Goal: Task Accomplishment & Management: Use online tool/utility

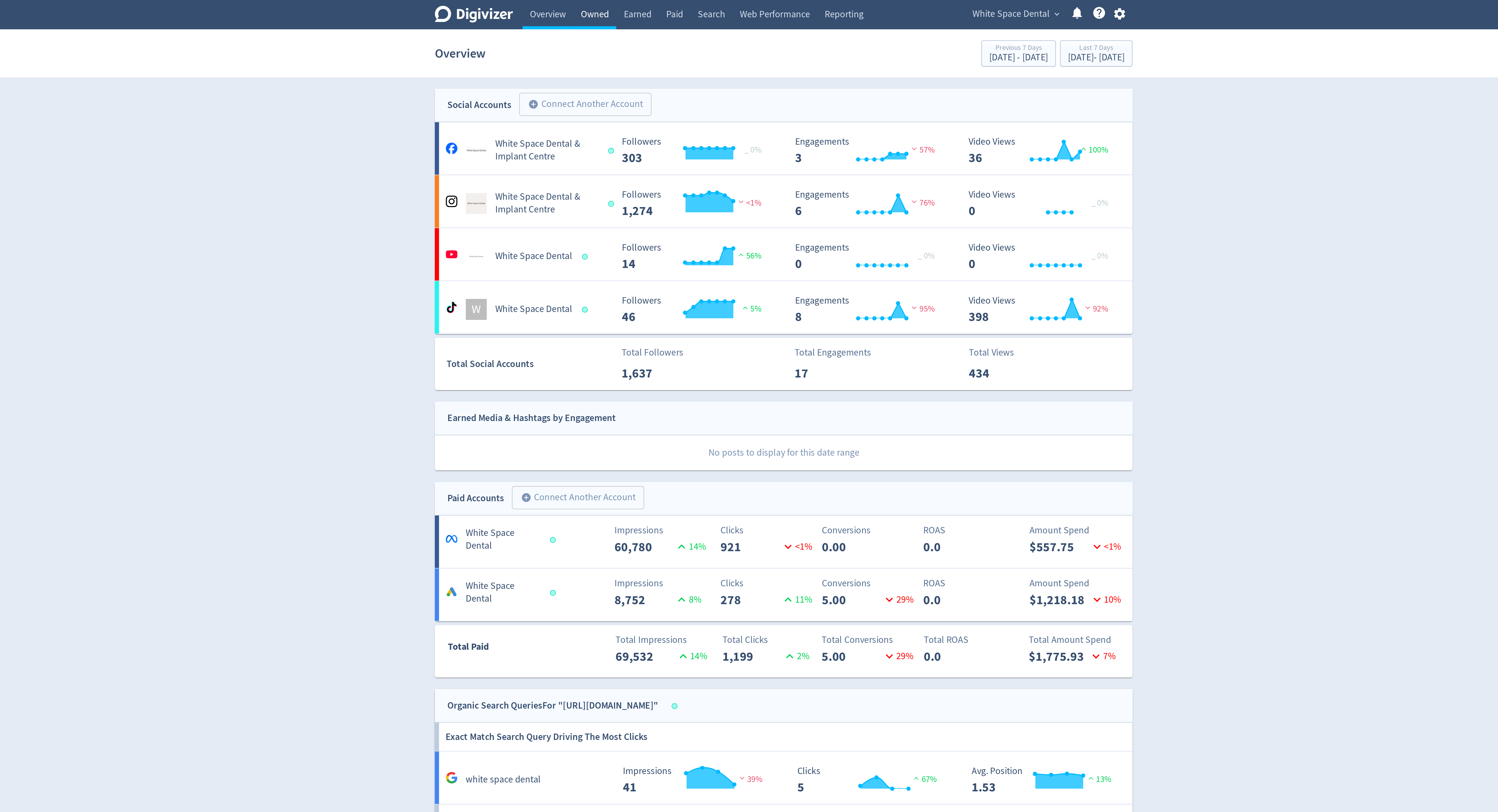
click at [658, 10] on link "Owned" at bounding box center [657, 7] width 21 height 15
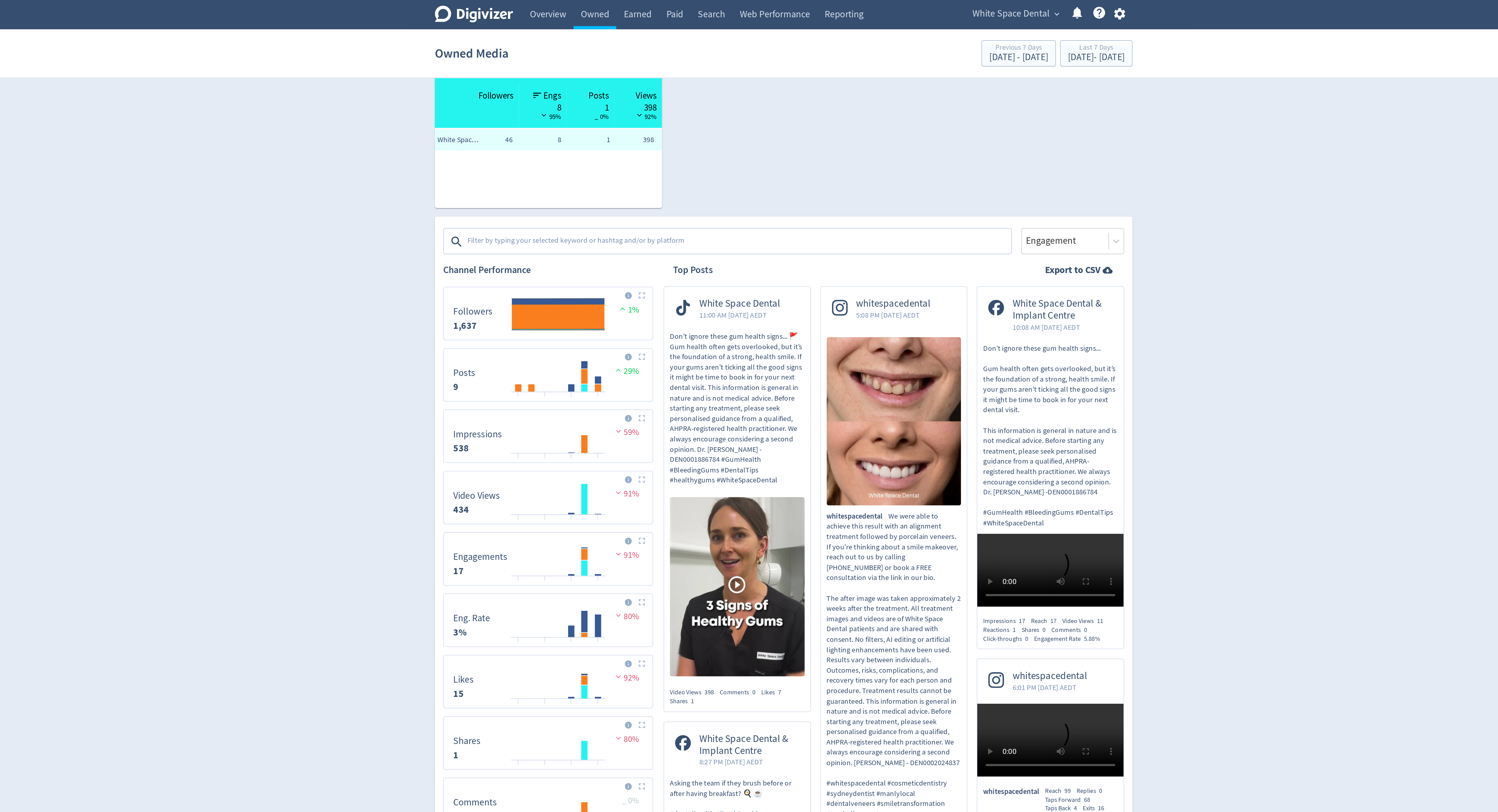
scroll to position [83, 0]
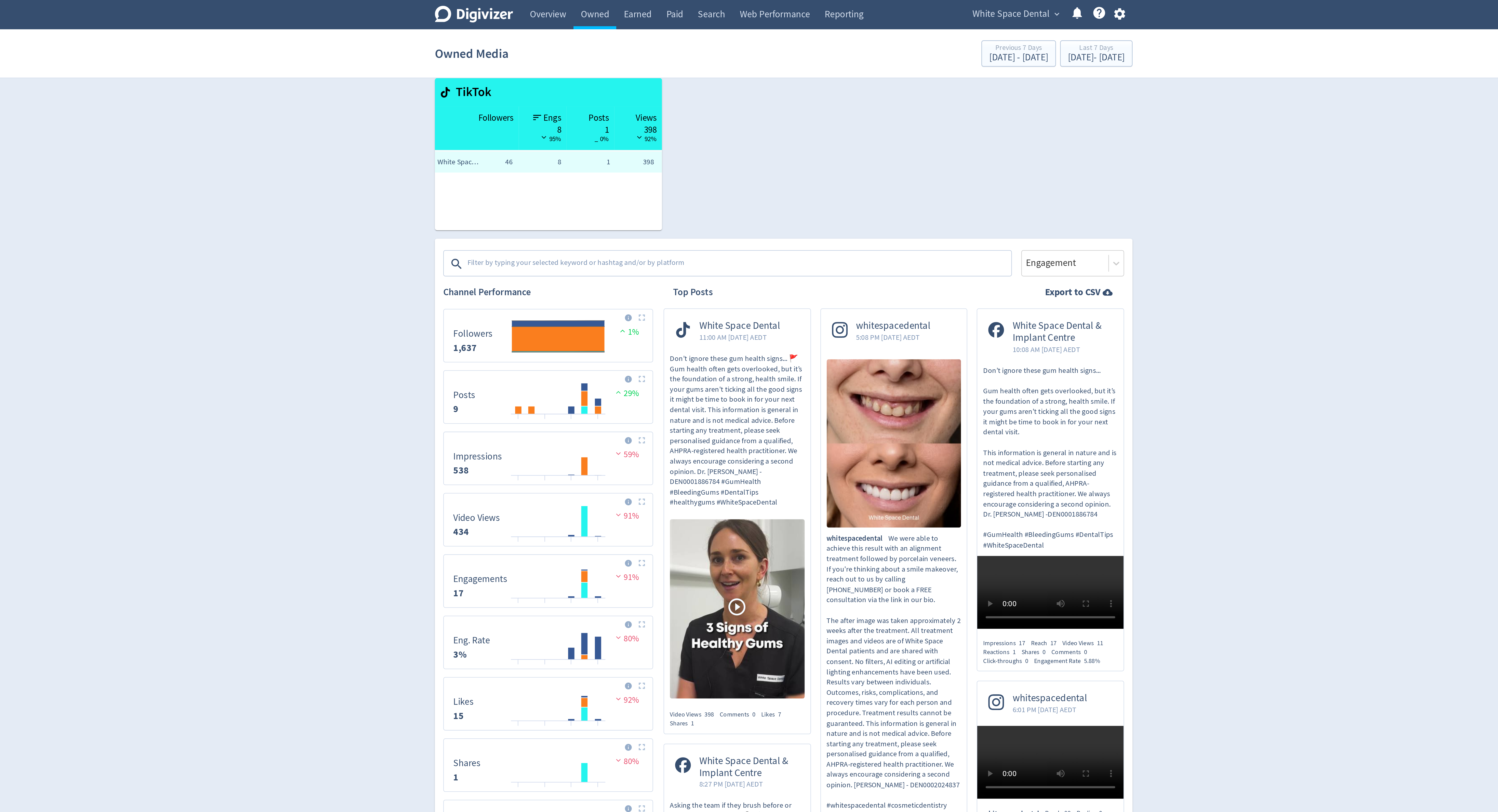
click at [694, 131] on textarea at bounding box center [727, 128] width 264 height 10
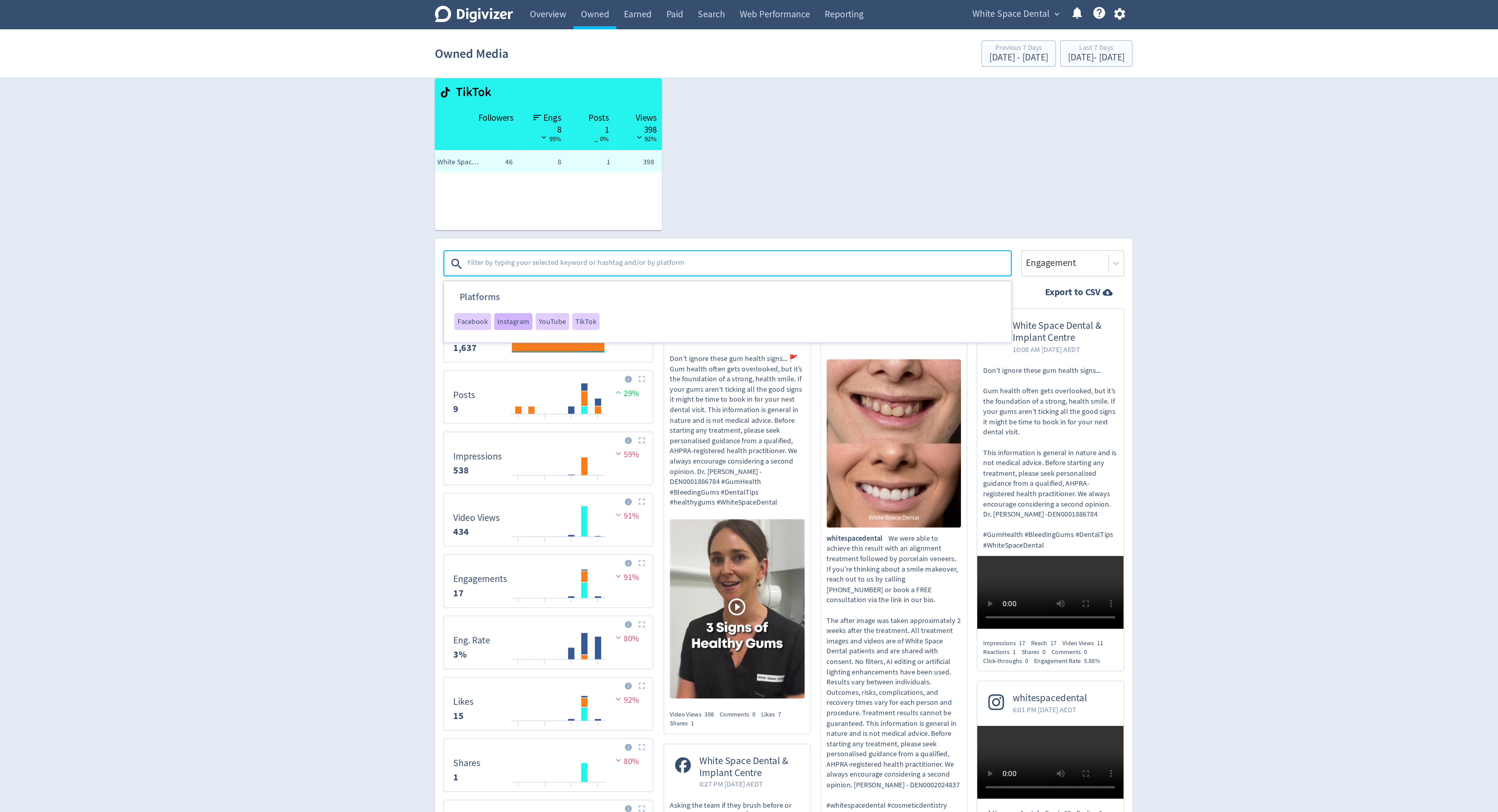
click at [619, 156] on span "Instagram" at bounding box center [618, 156] width 16 height 3
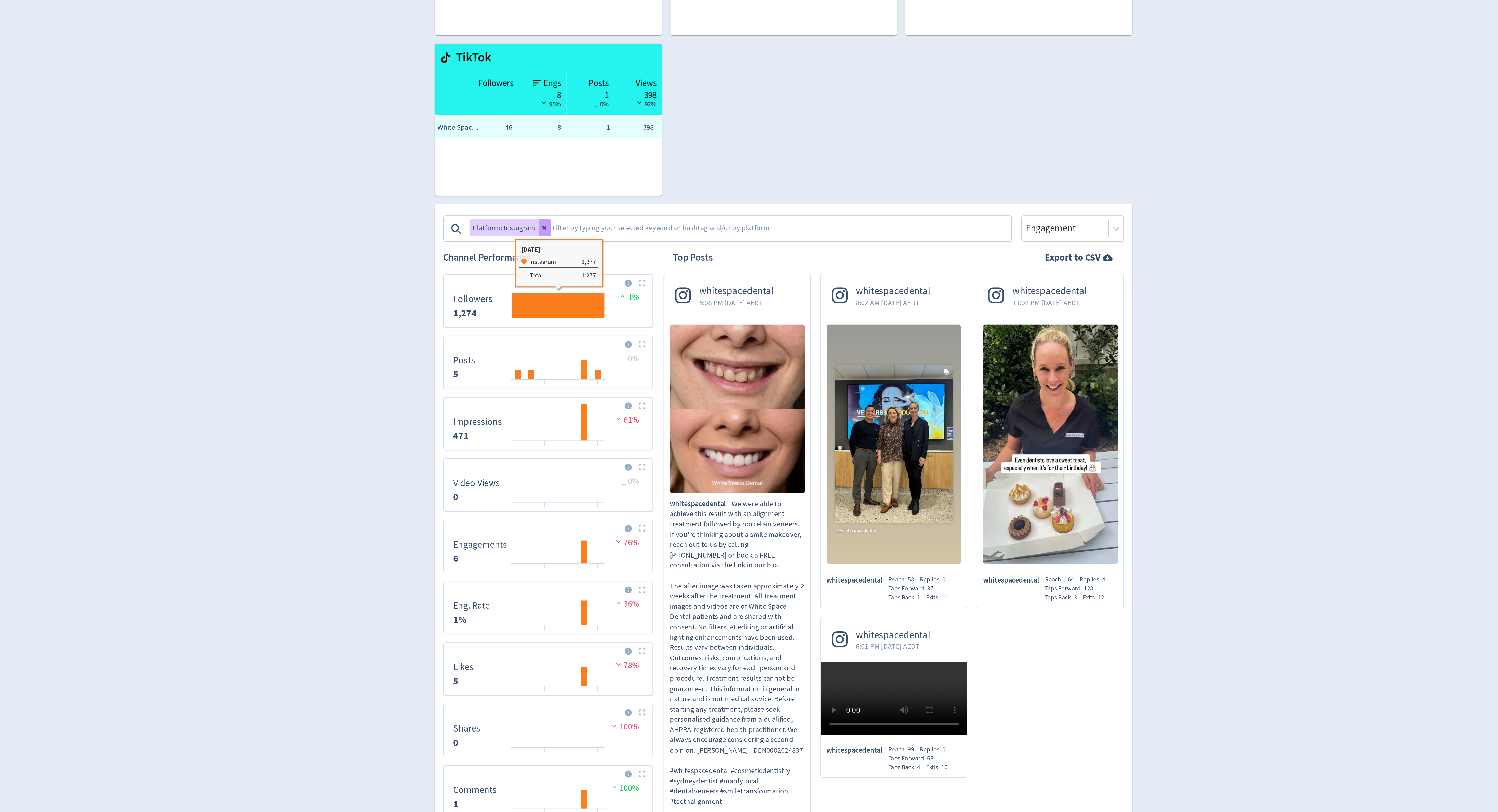
click at [632, 210] on icon at bounding box center [633, 209] width 3 height 3
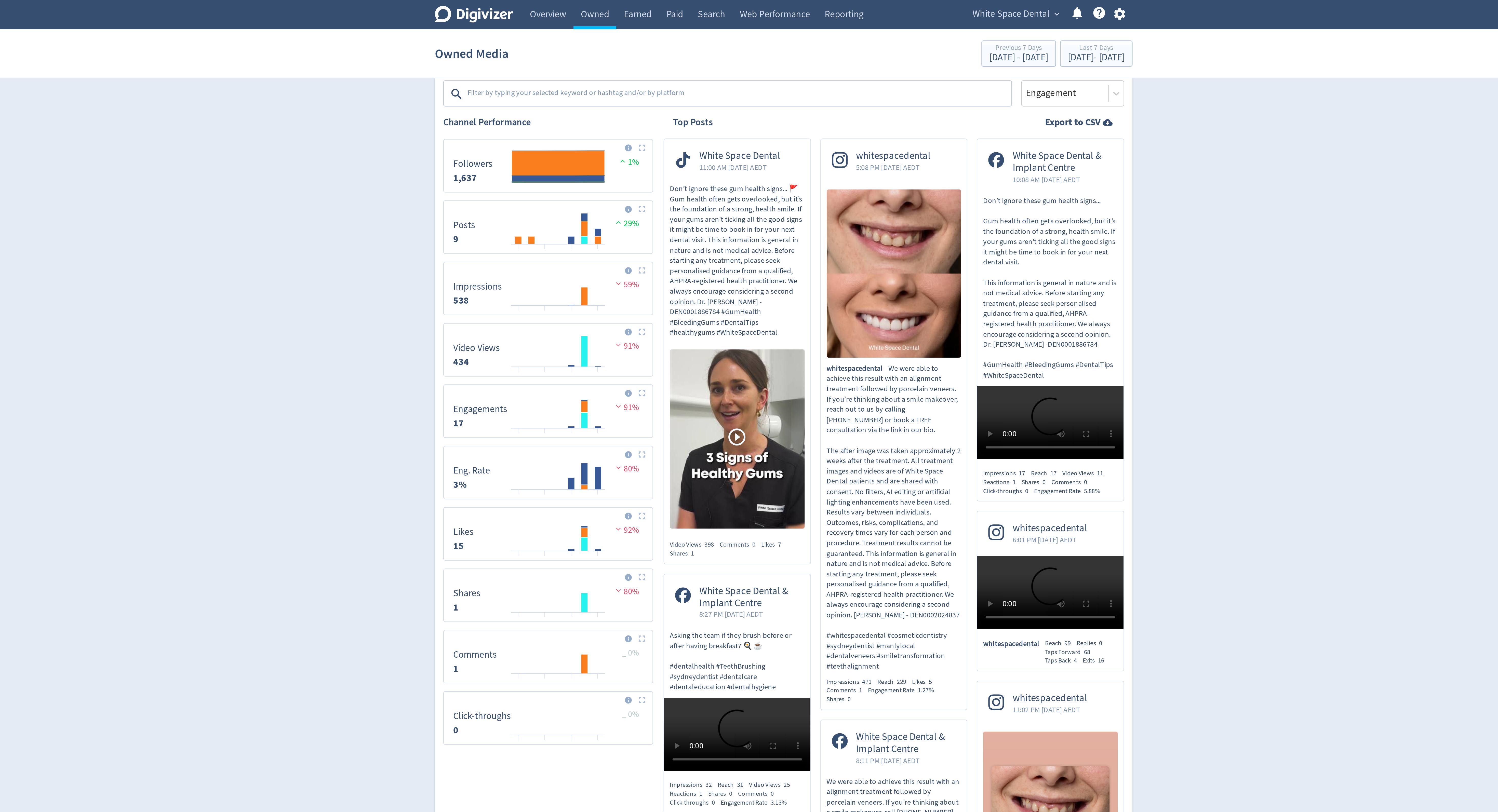
scroll to position [146, 0]
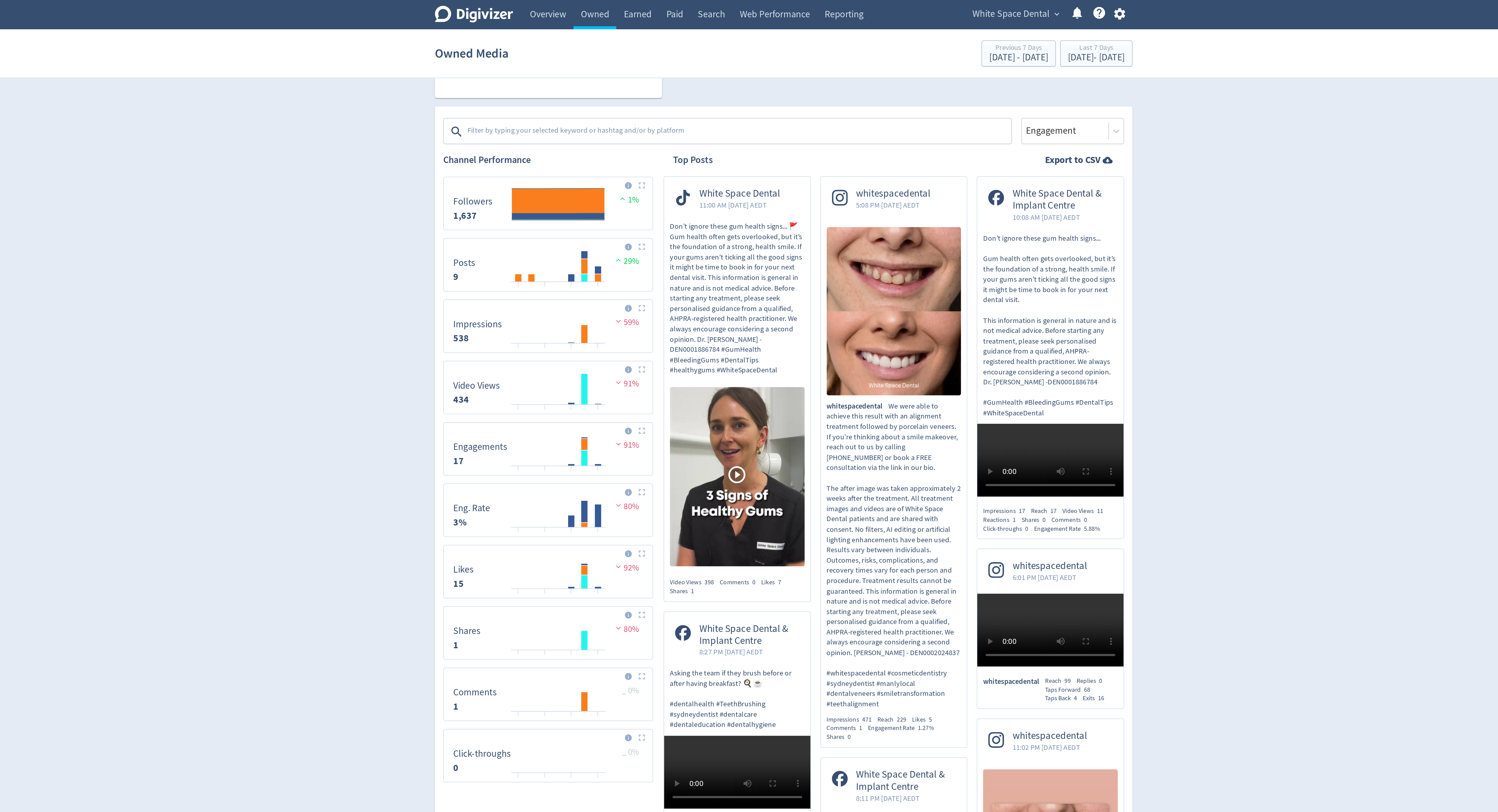
click at [627, 67] on textarea at bounding box center [727, 64] width 264 height 10
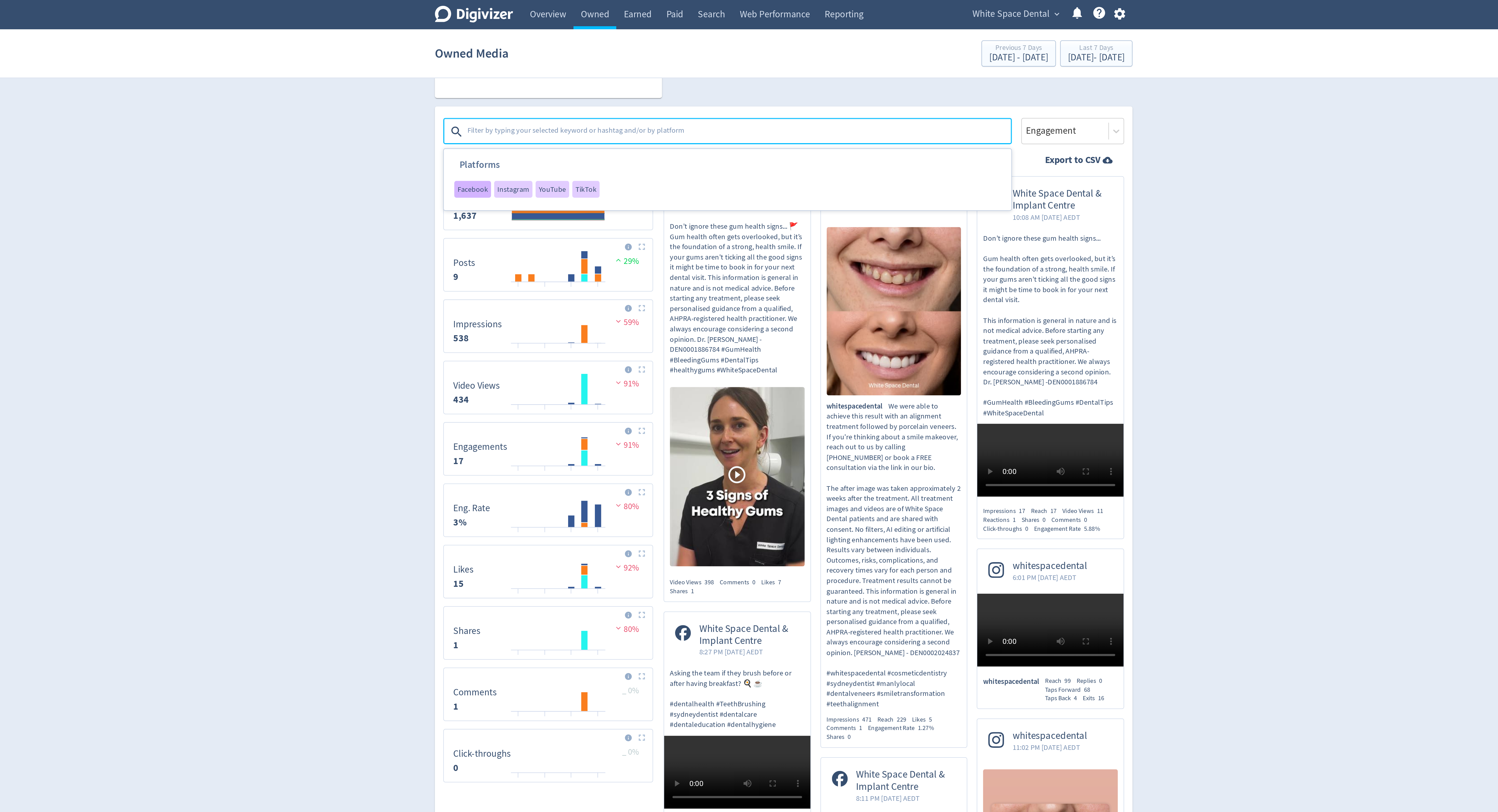
click at [600, 94] on span "Facebook" at bounding box center [598, 92] width 15 height 3
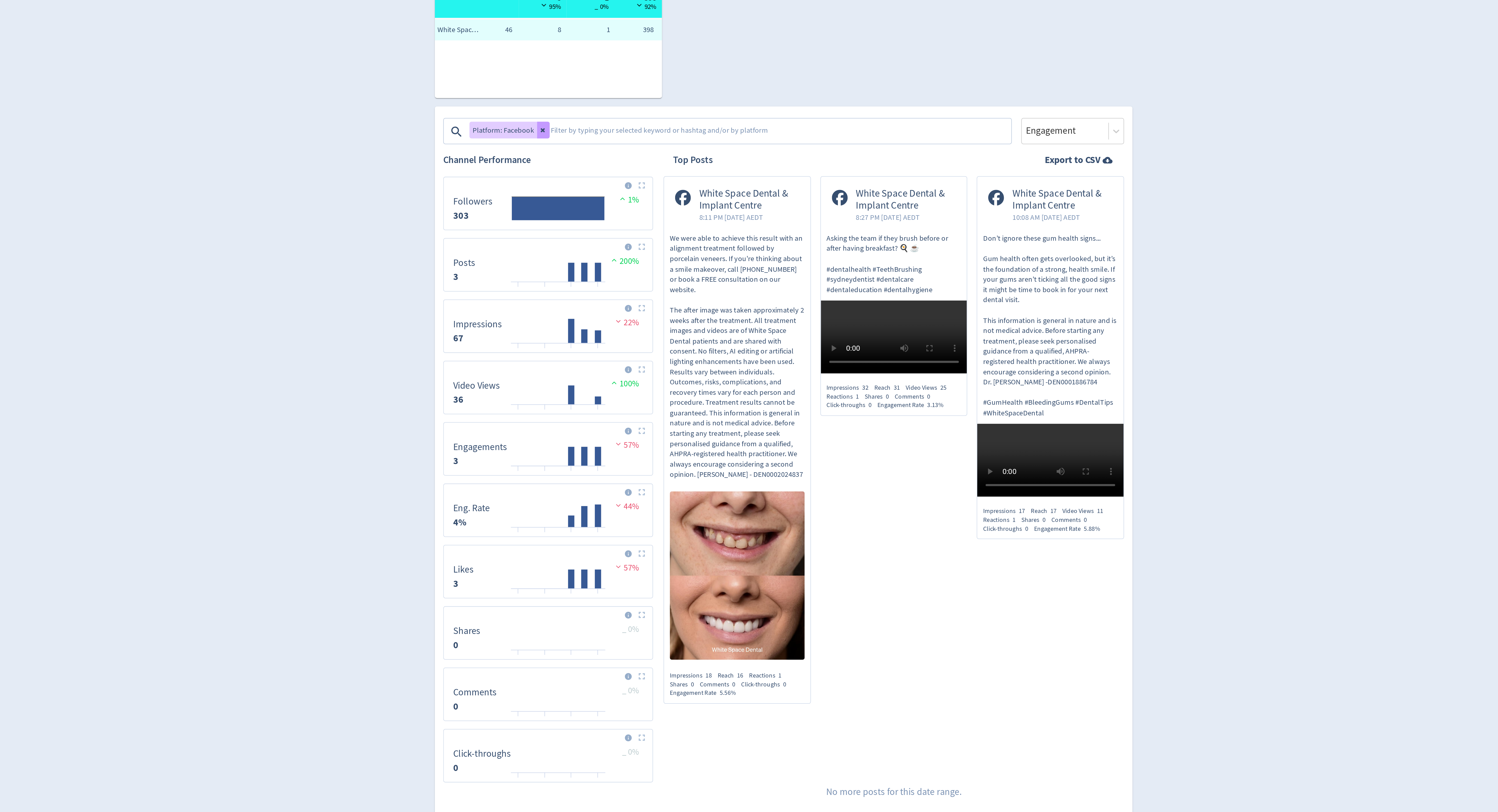
click at [631, 209] on icon at bounding box center [632, 209] width 3 height 3
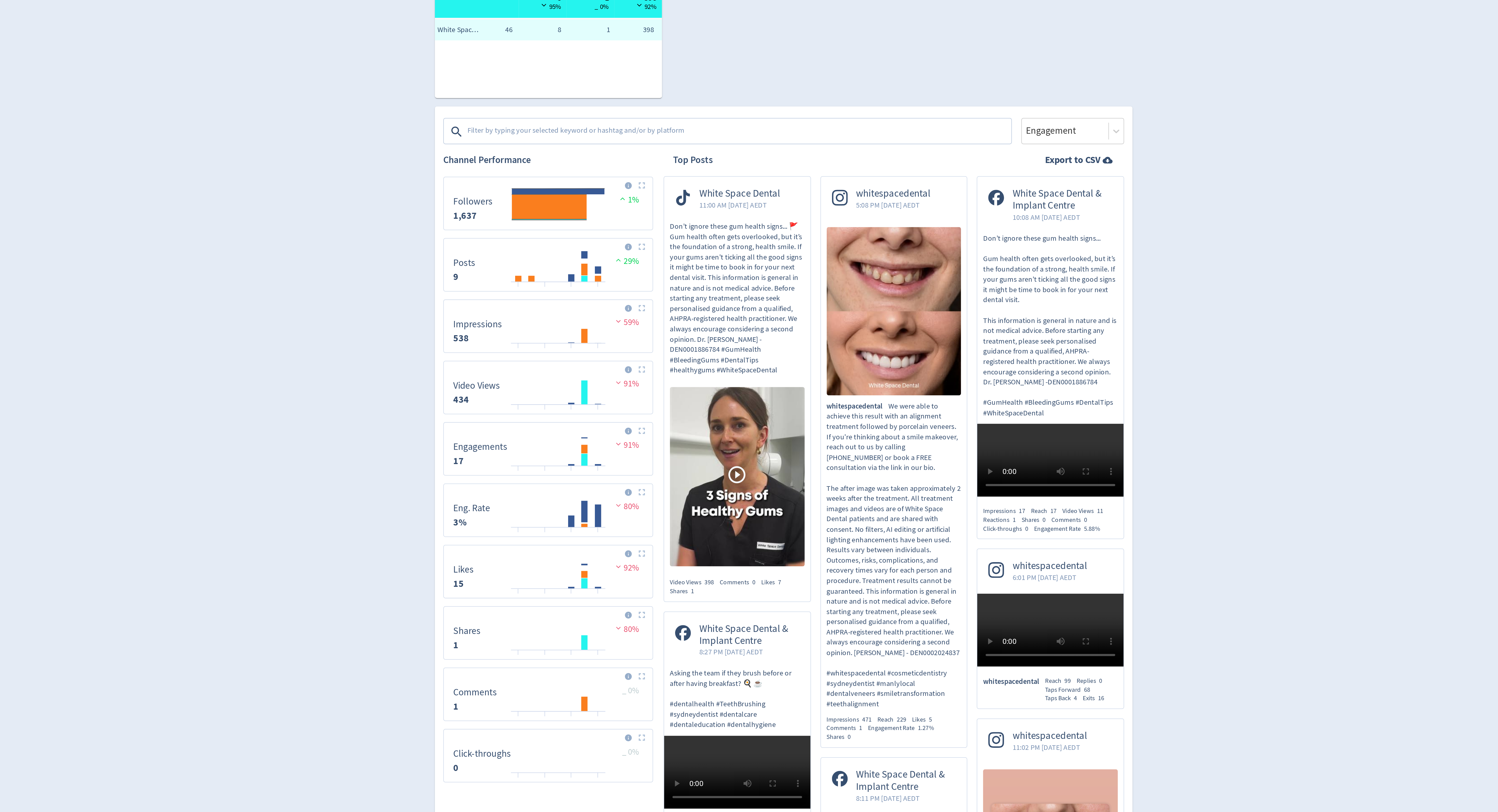
click at [630, 215] on textarea at bounding box center [727, 211] width 264 height 10
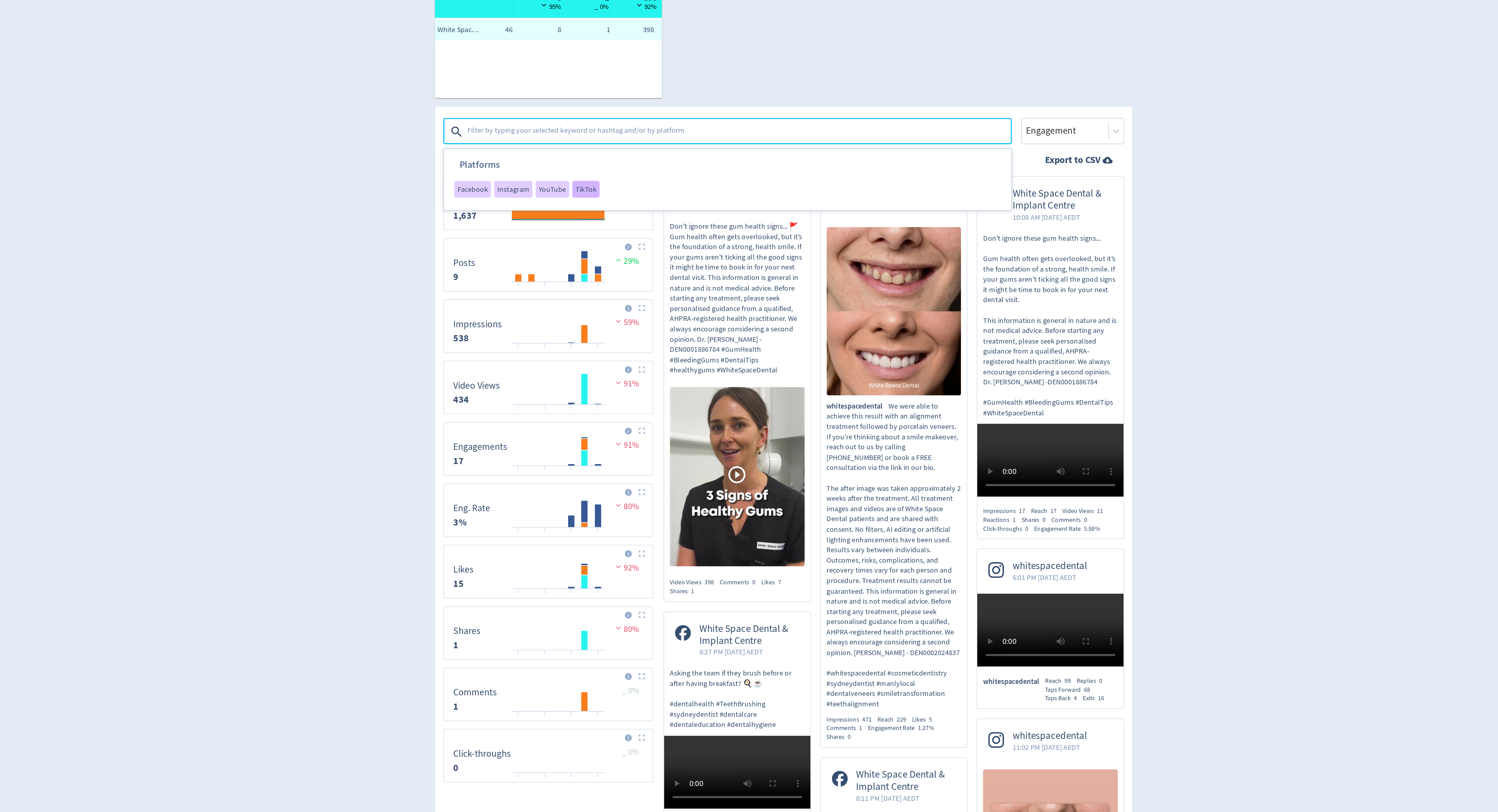
click at [654, 239] on span "TikTok" at bounding box center [653, 238] width 10 height 3
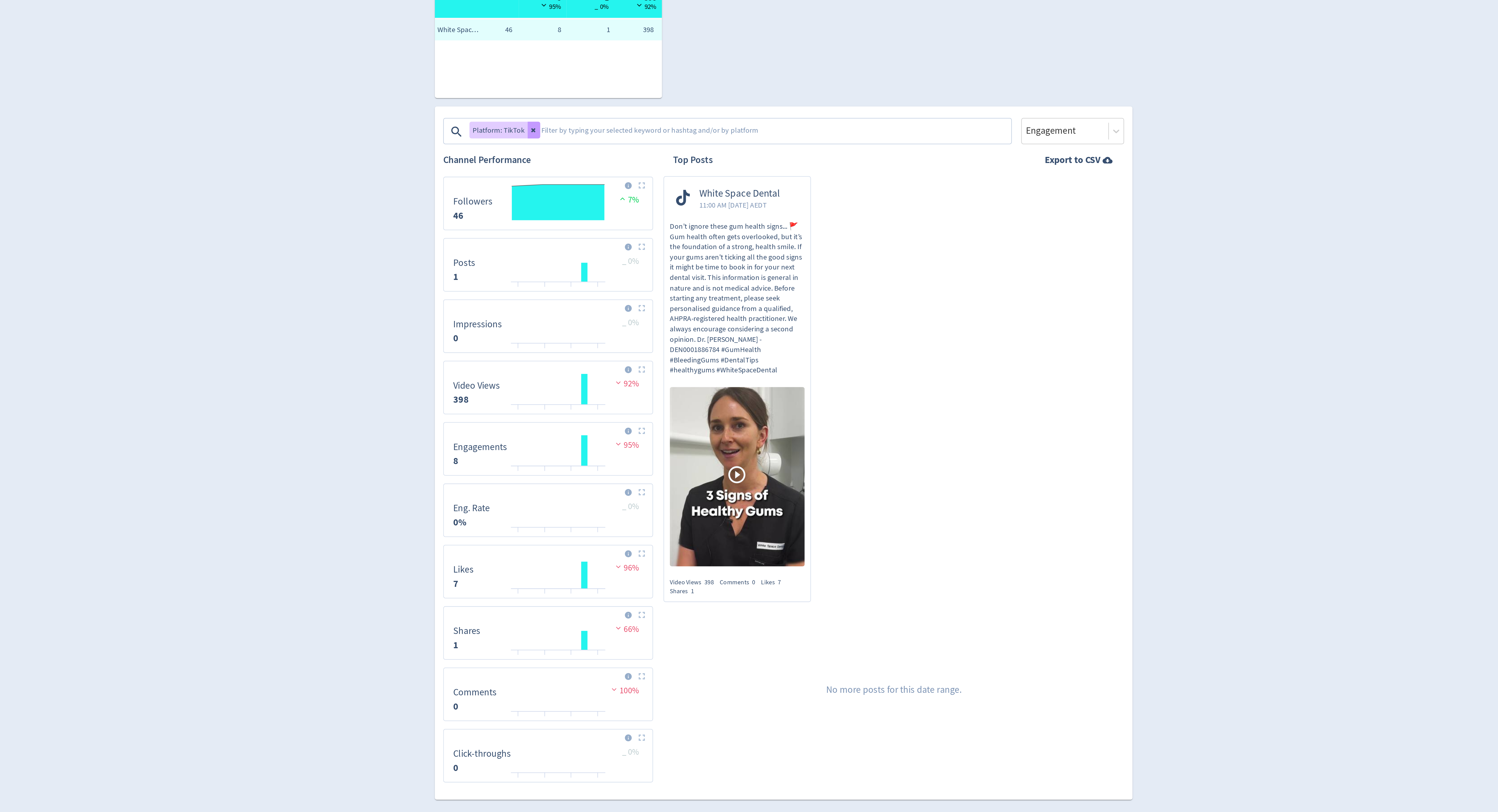
click at [626, 210] on icon at bounding box center [627, 210] width 2 height 2
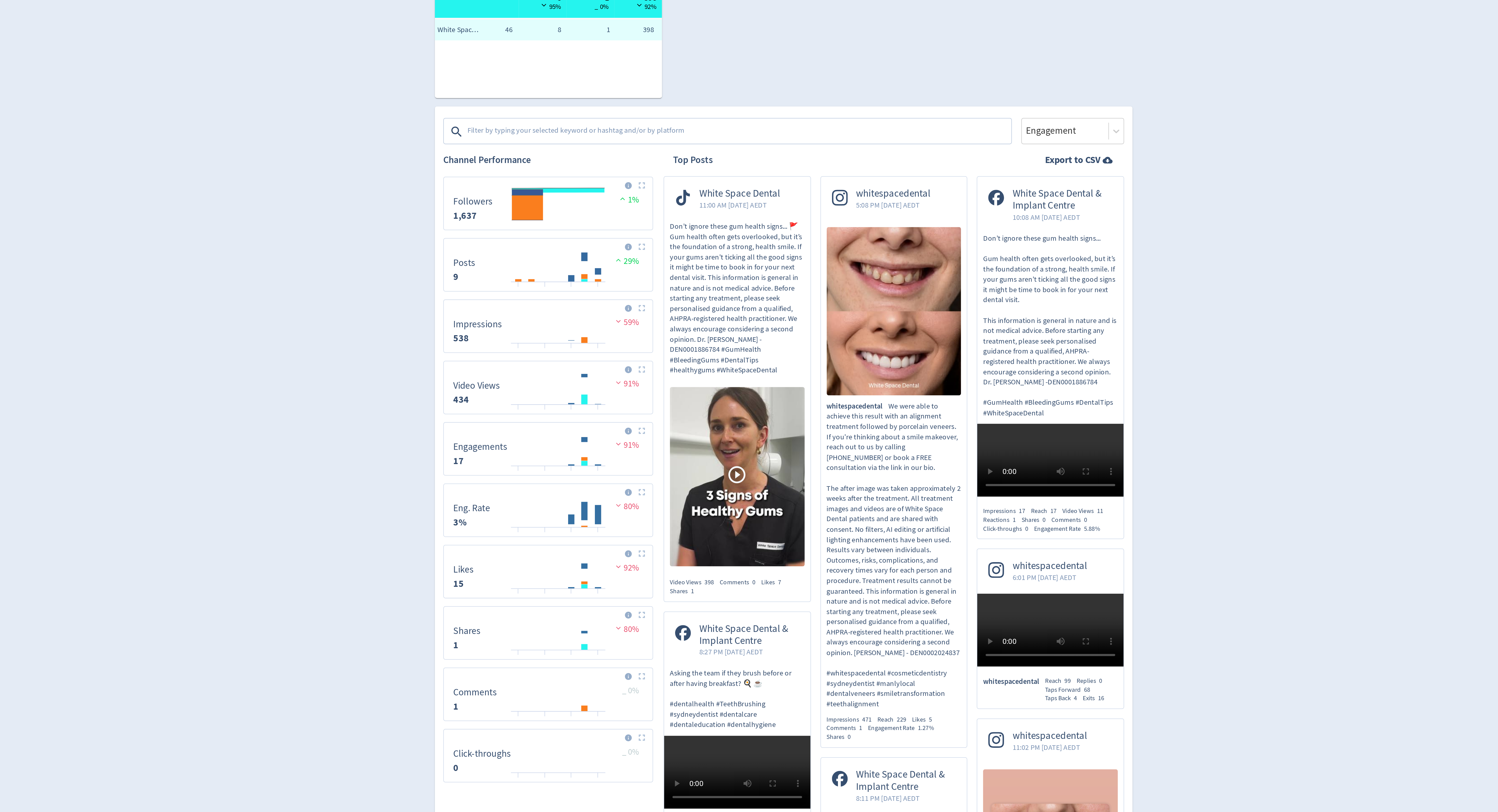
click at [626, 210] on textarea at bounding box center [727, 211] width 264 height 10
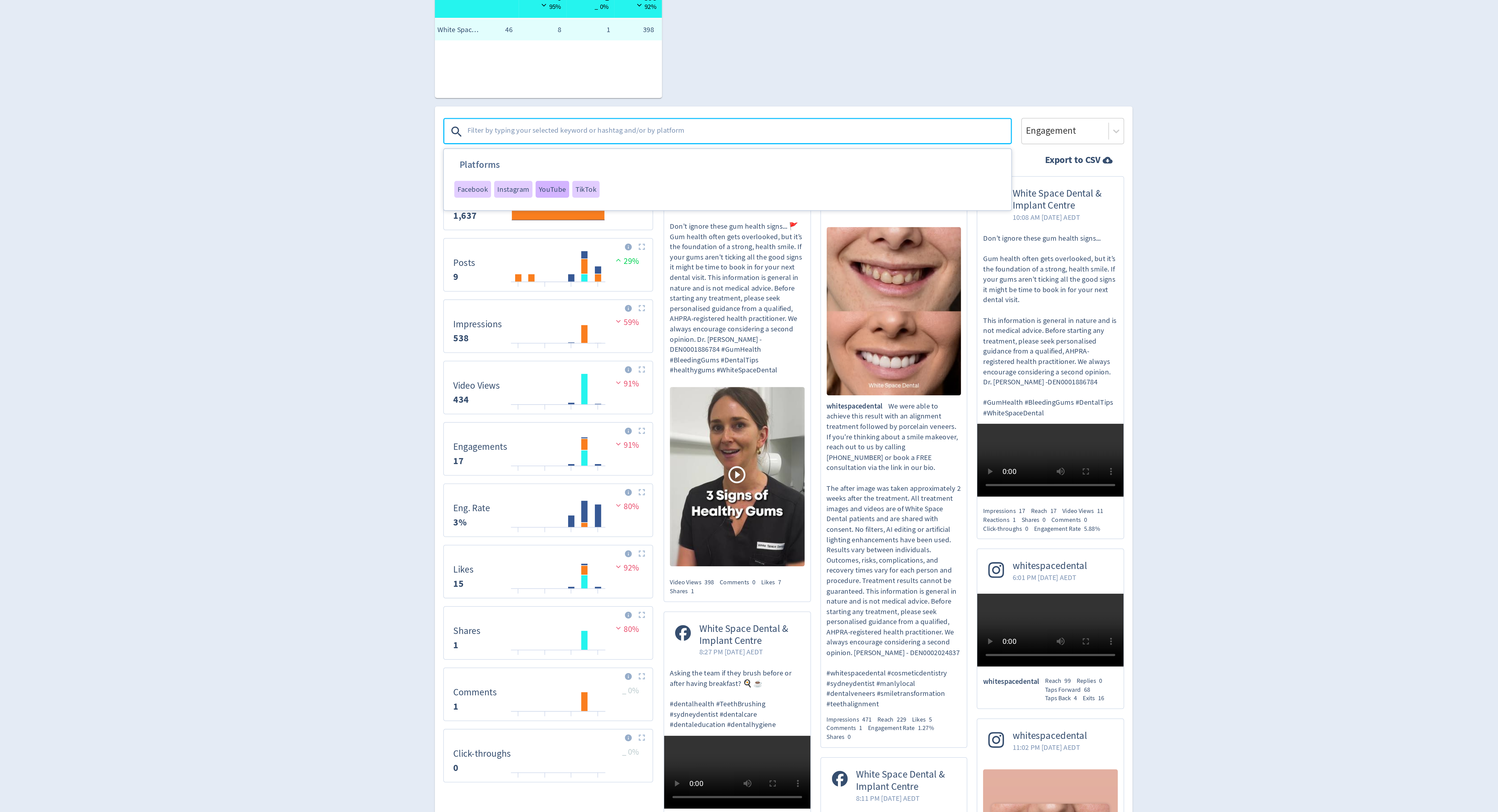
click at [639, 238] on span "YouTube" at bounding box center [636, 238] width 13 height 3
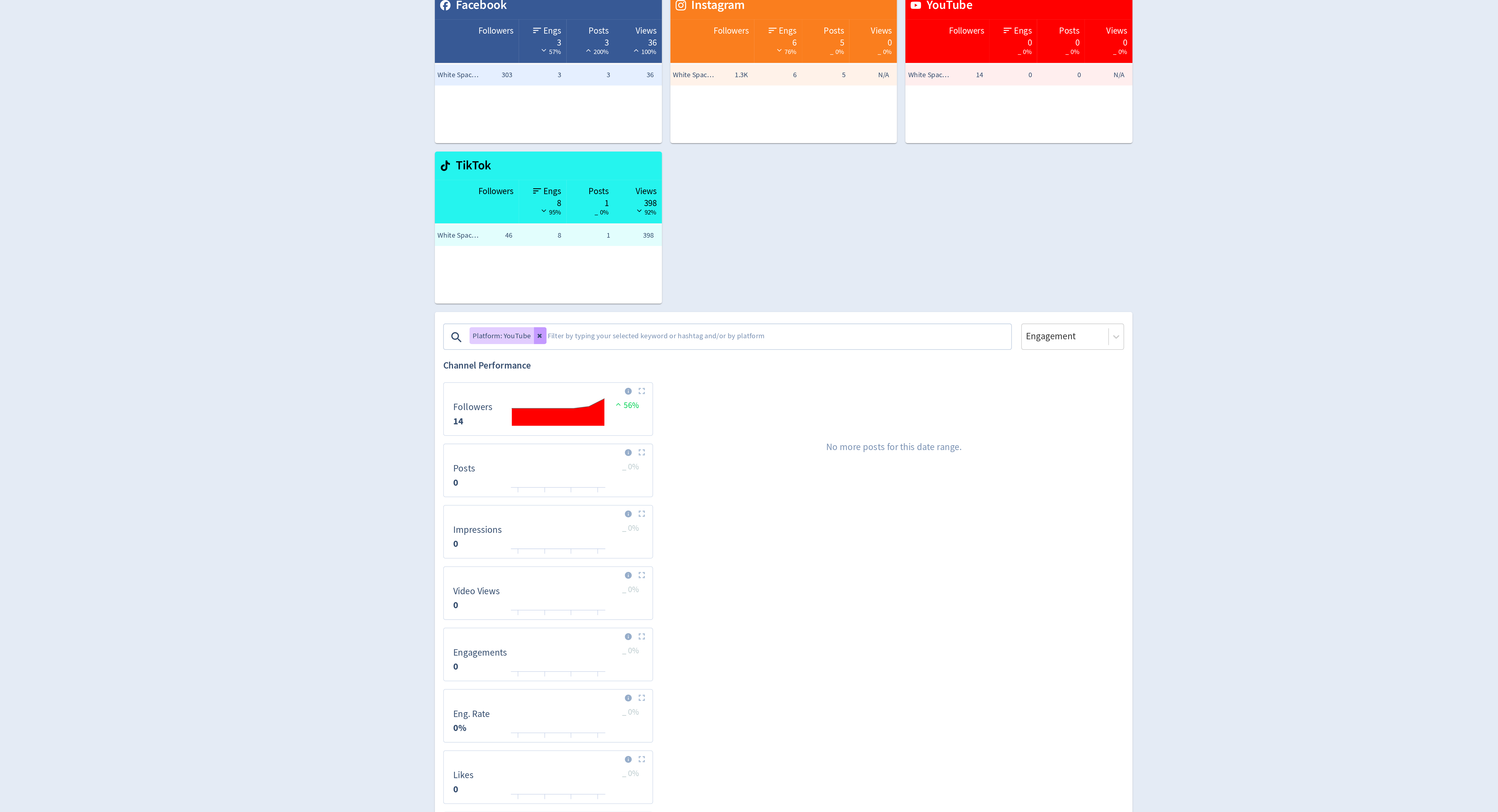
click at [630, 208] on button at bounding box center [630, 210] width 6 height 8
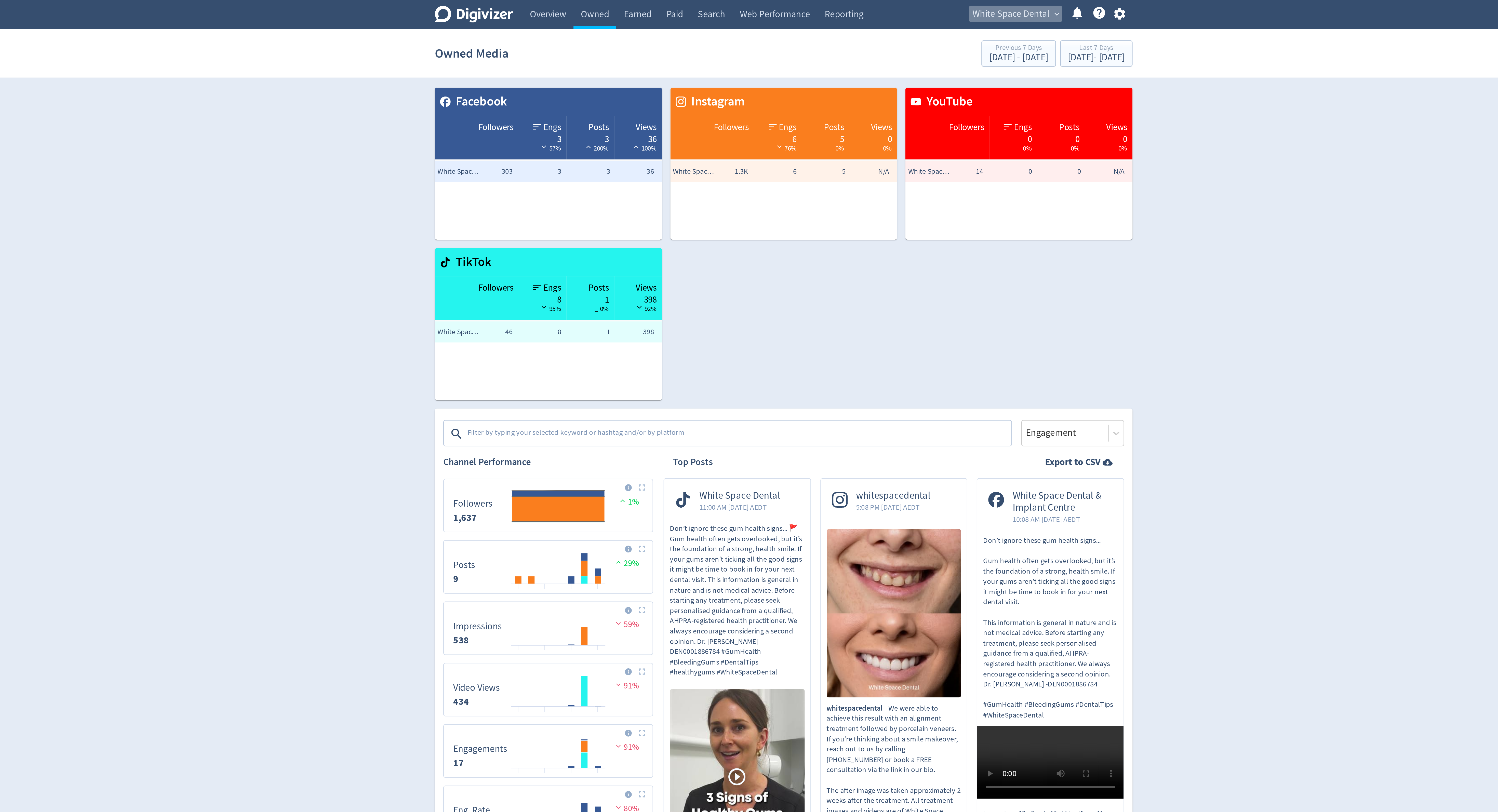
click at [861, 7] on span "White Space Dental" at bounding box center [859, 7] width 37 height 8
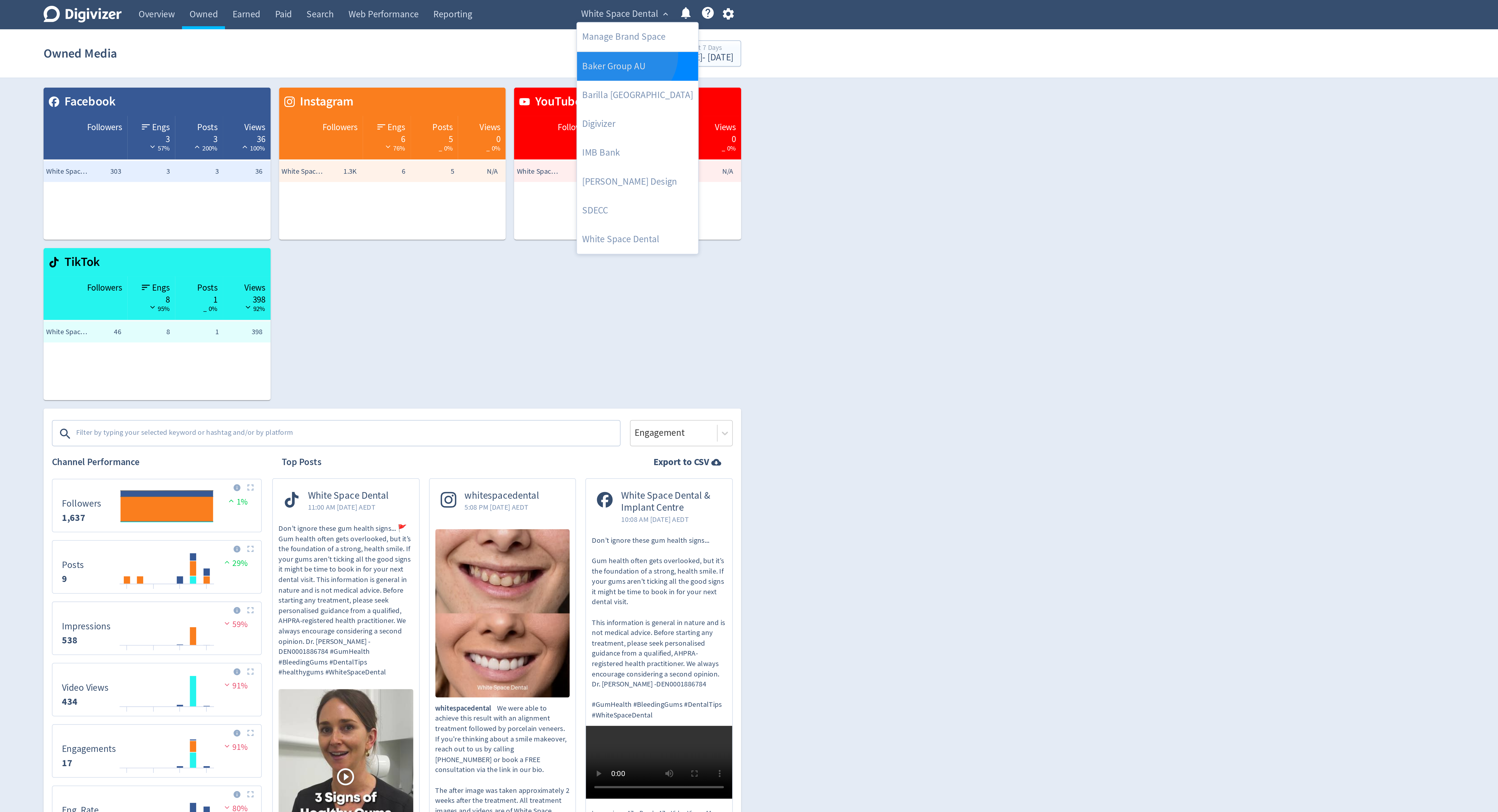
click at [862, 27] on link "Baker Group AU" at bounding box center [868, 32] width 59 height 14
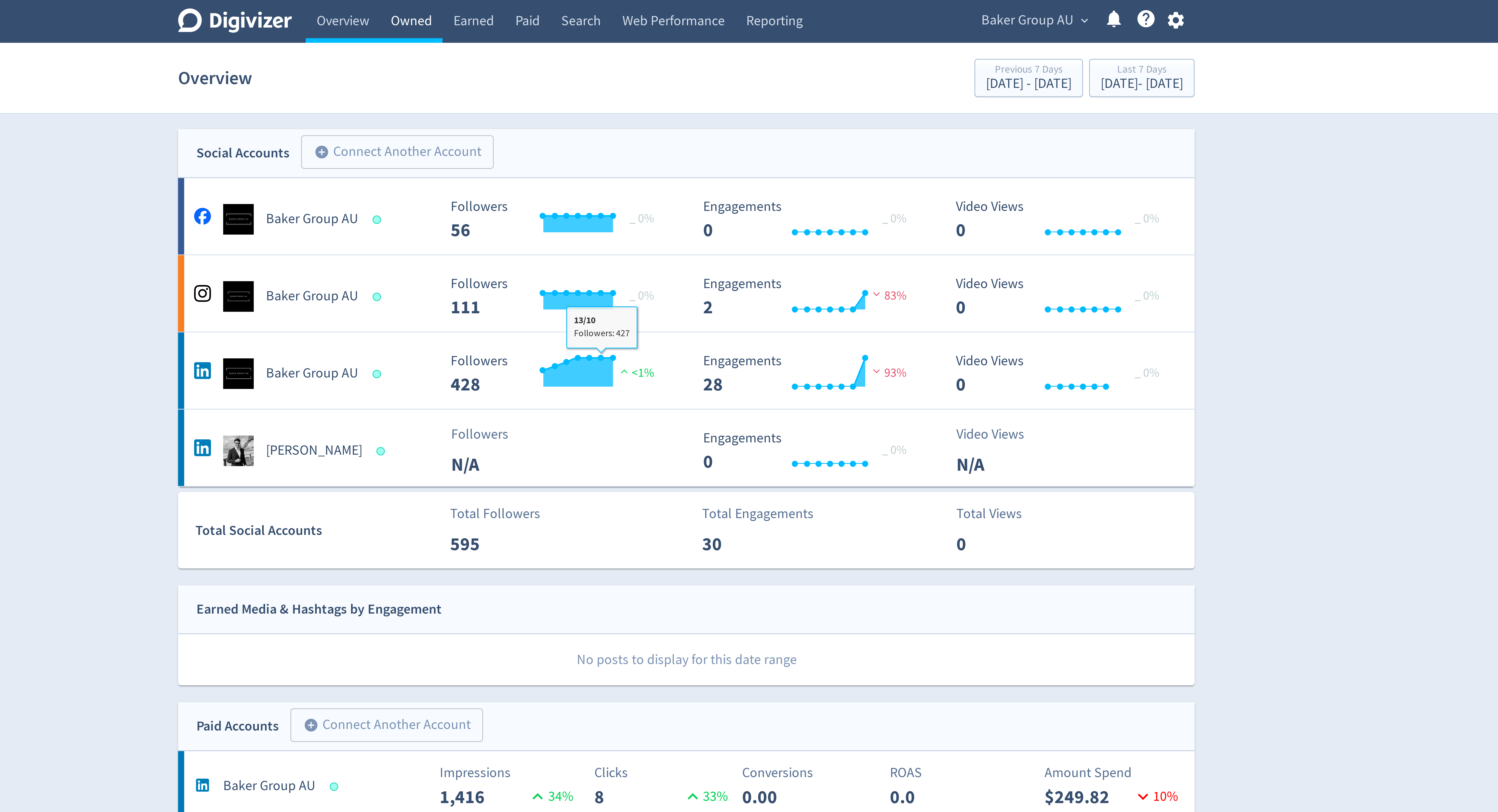
click at [661, 13] on link "Owned" at bounding box center [657, 7] width 21 height 15
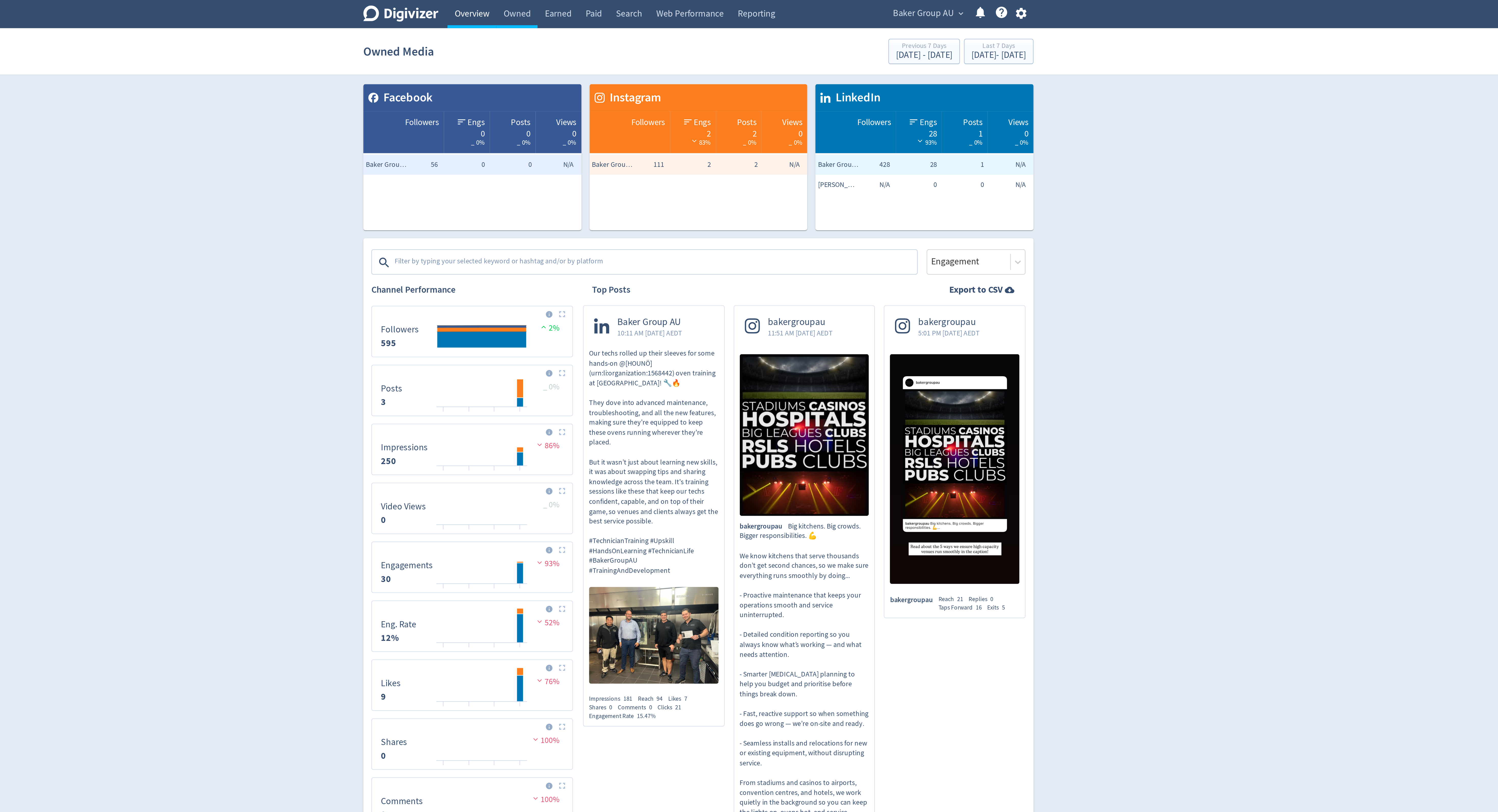
click at [623, 10] on link "Overview" at bounding box center [634, 7] width 24 height 15
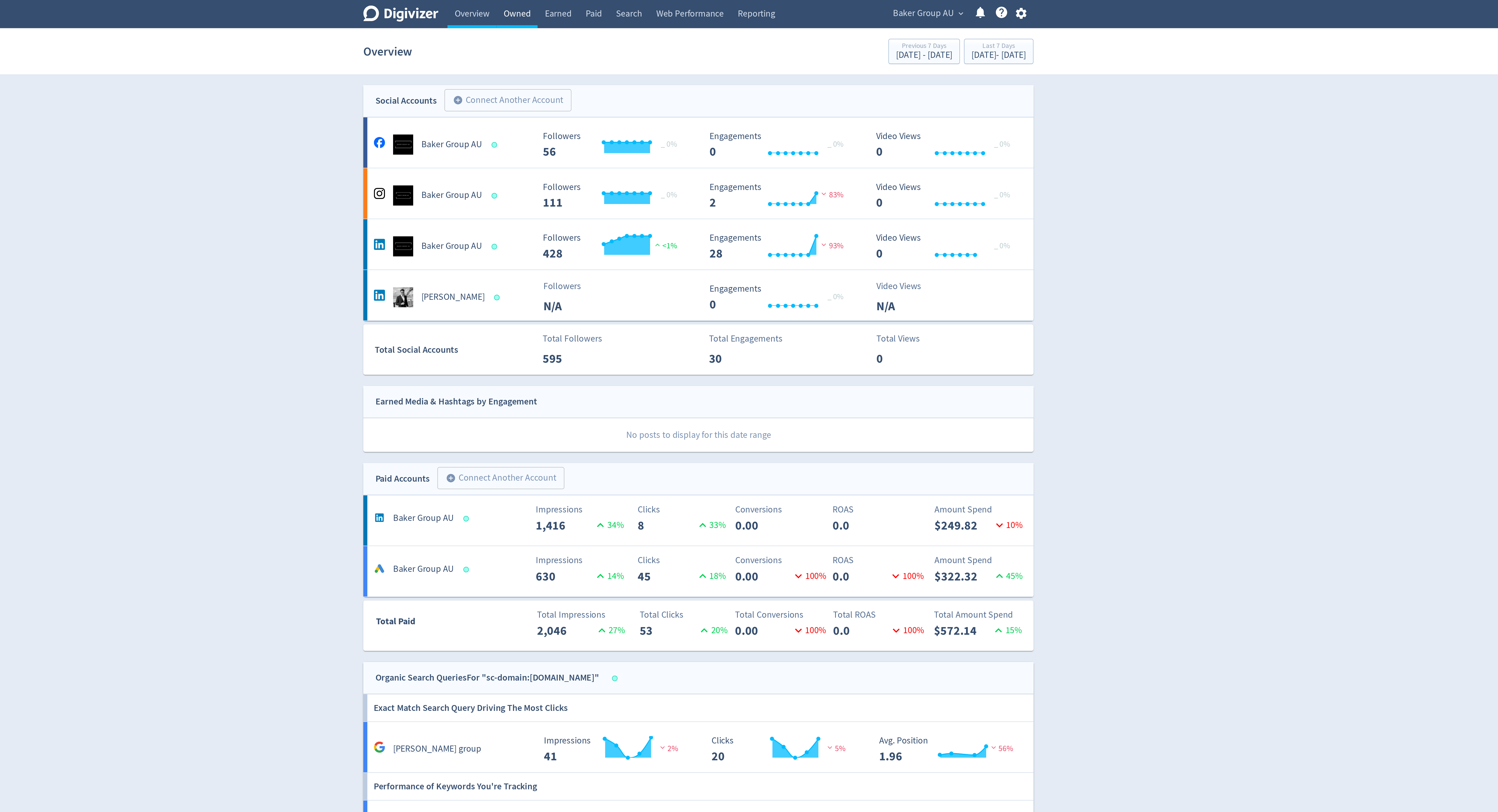
click at [652, 8] on link "Owned" at bounding box center [657, 7] width 21 height 15
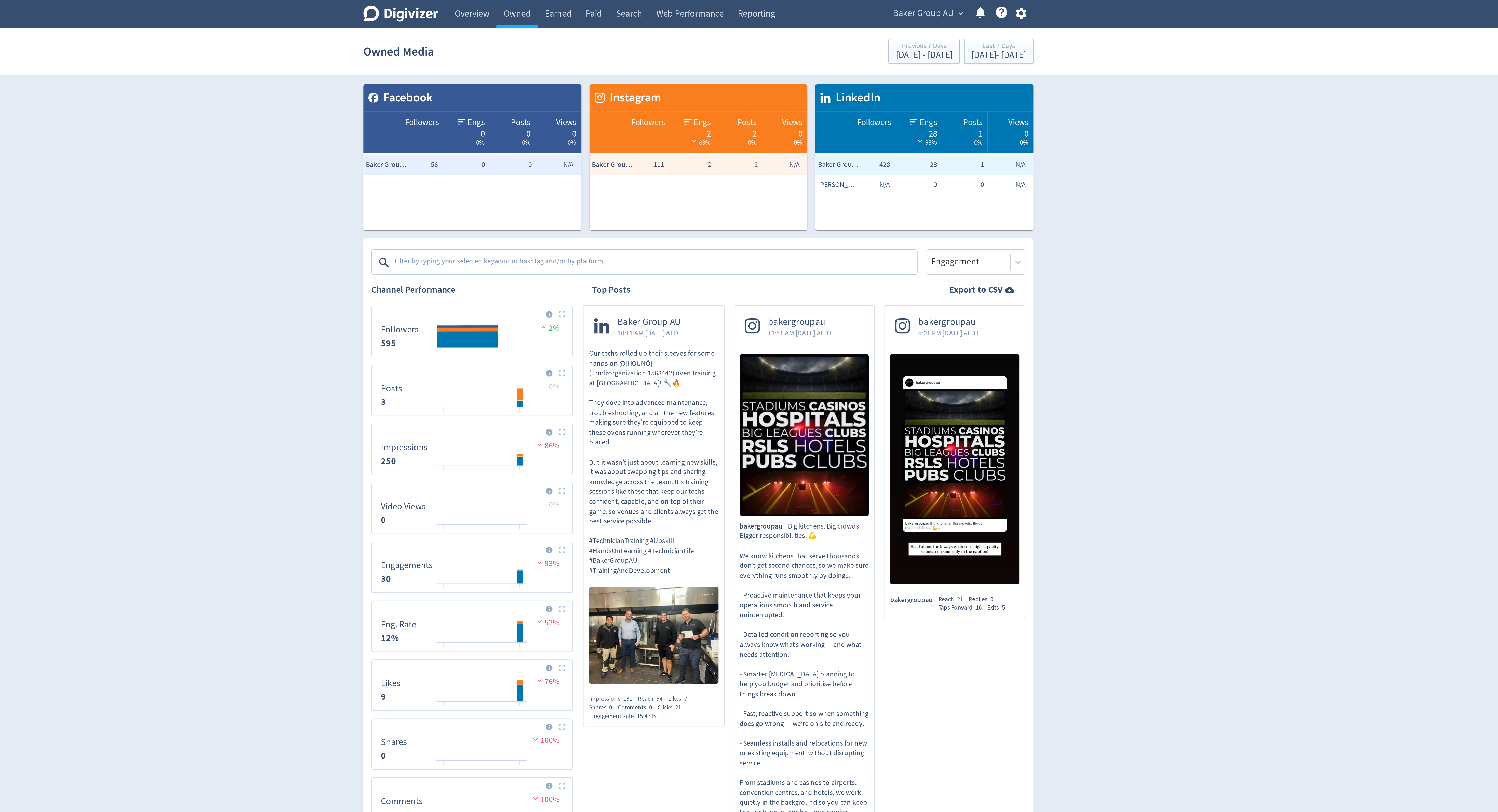
click at [642, 137] on textarea at bounding box center [727, 133] width 264 height 10
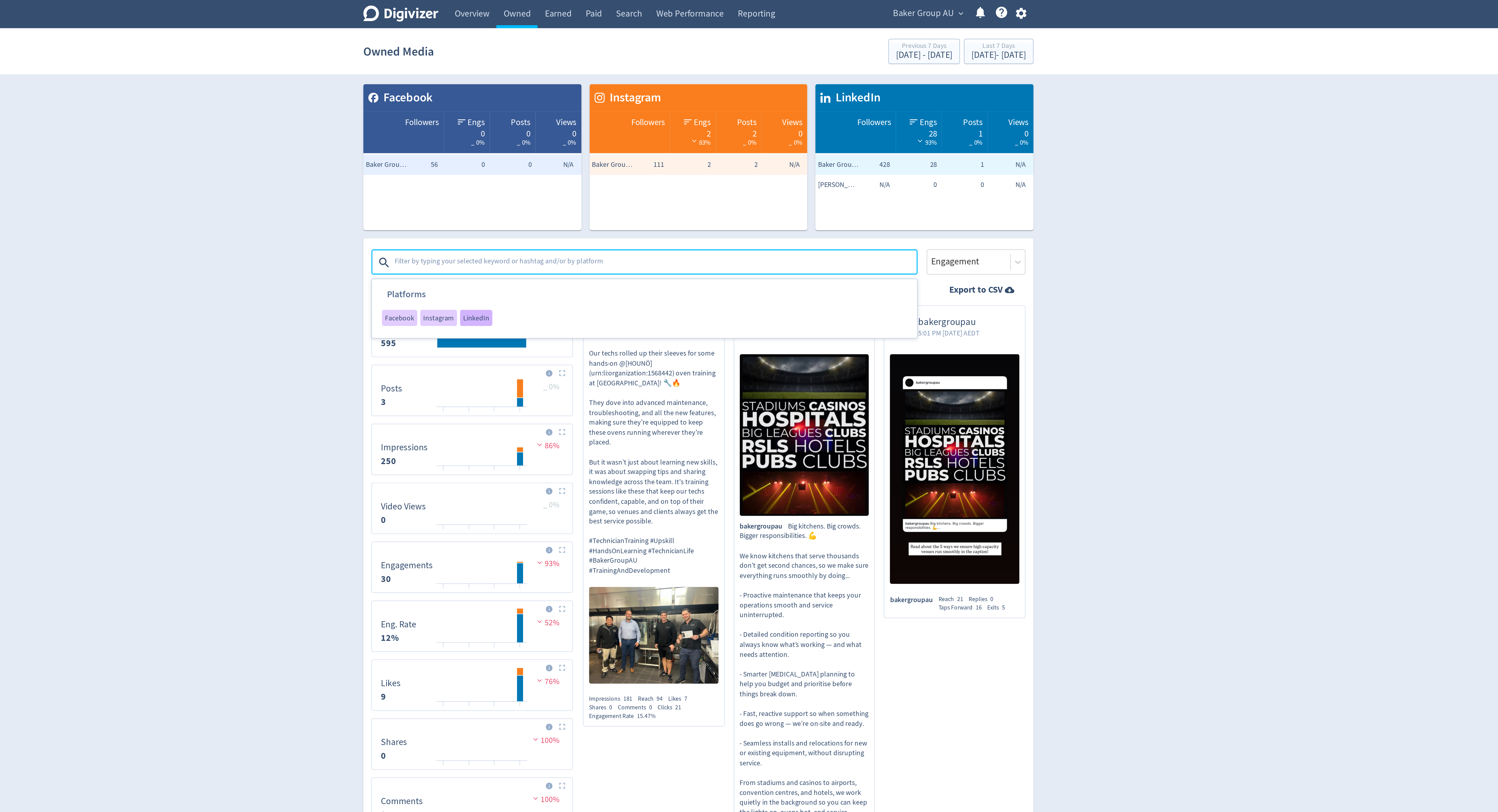
click at [635, 160] on span "LinkedIn" at bounding box center [636, 160] width 13 height 3
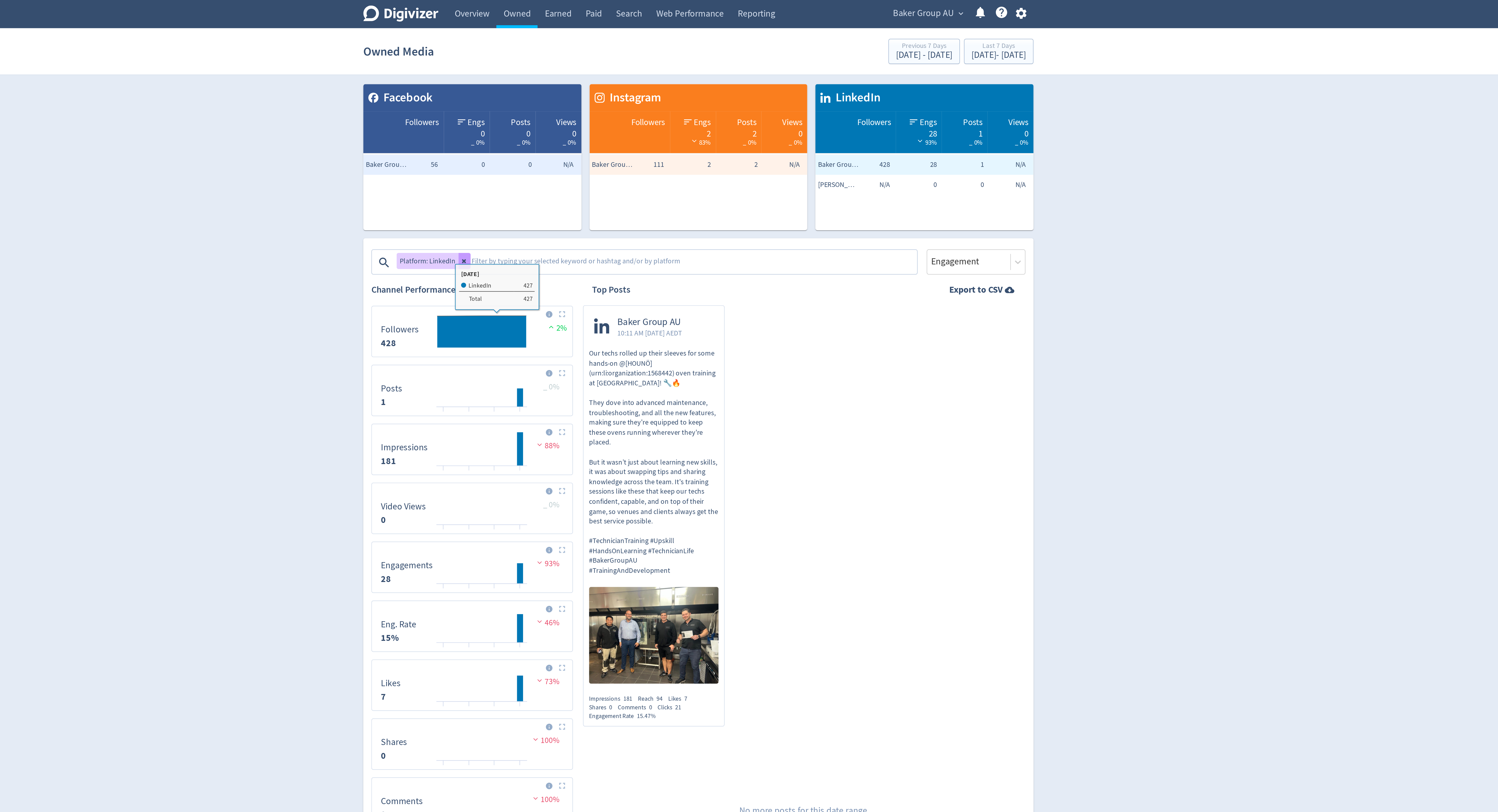
click at [632, 133] on button at bounding box center [630, 132] width 6 height 8
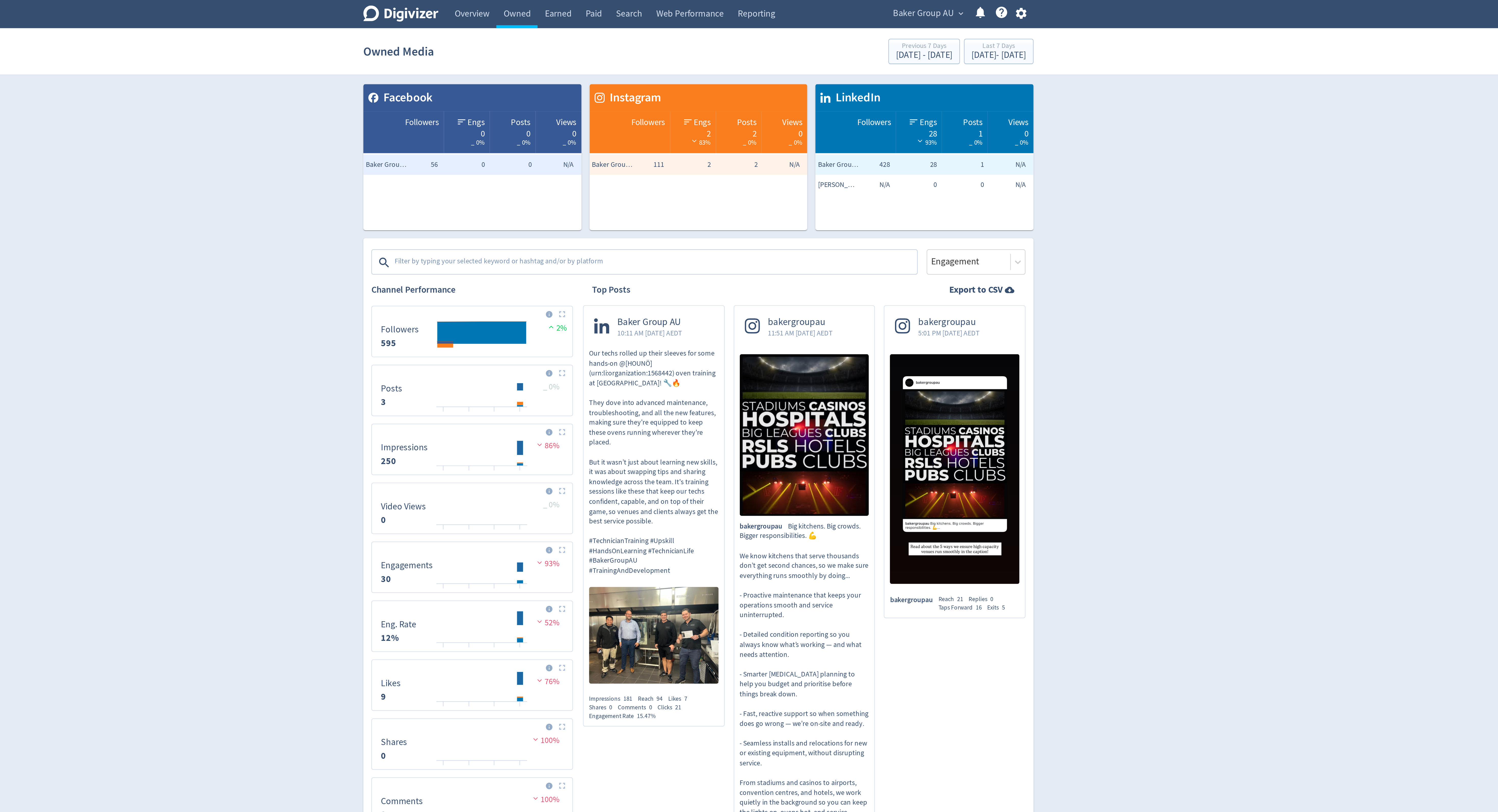
click at [633, 134] on textarea at bounding box center [727, 133] width 264 height 10
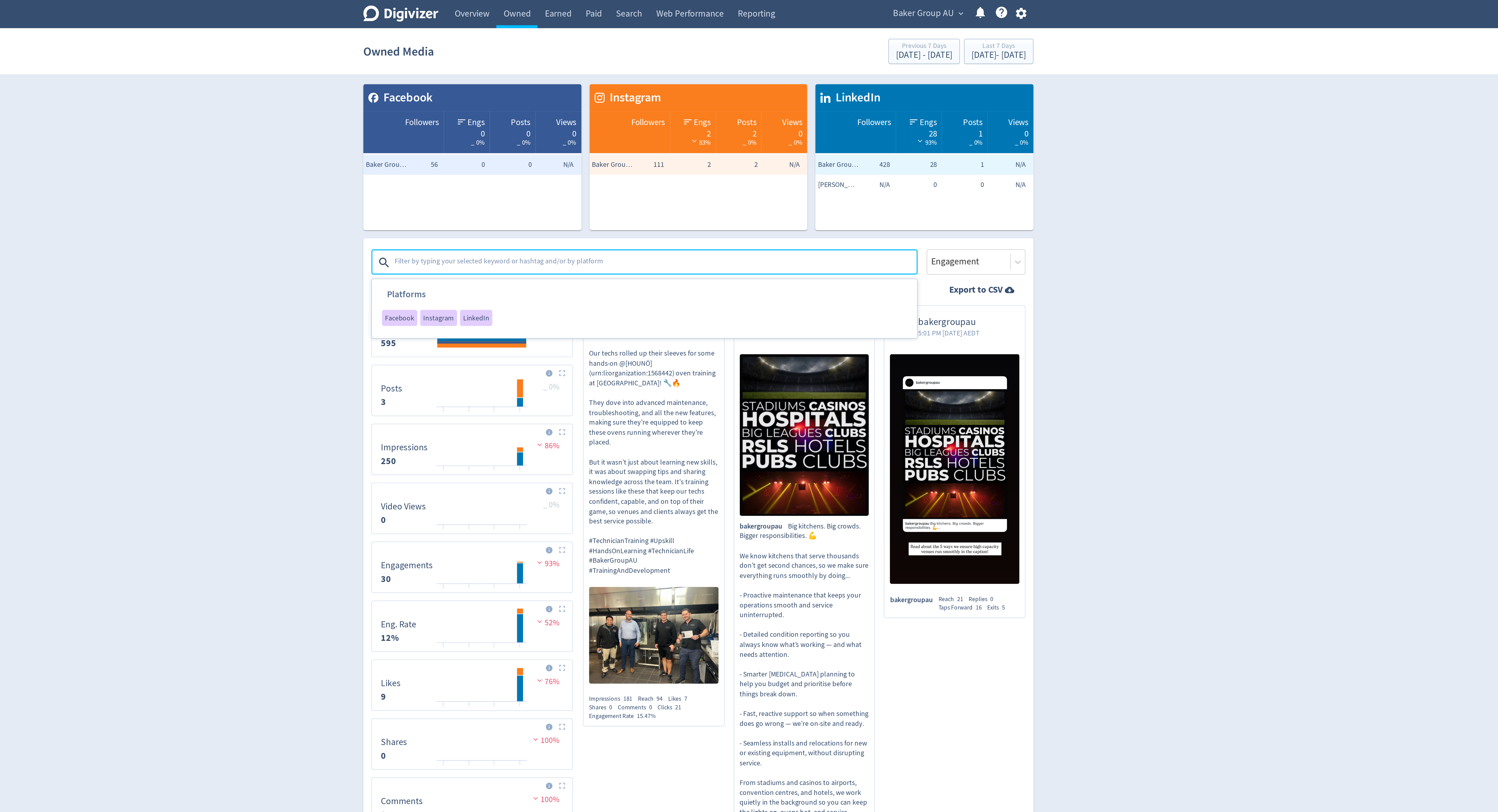
click at [619, 156] on h3 "Platforms" at bounding box center [614, 151] width 61 height 11
click at [619, 160] on span "Instagram" at bounding box center [618, 160] width 16 height 3
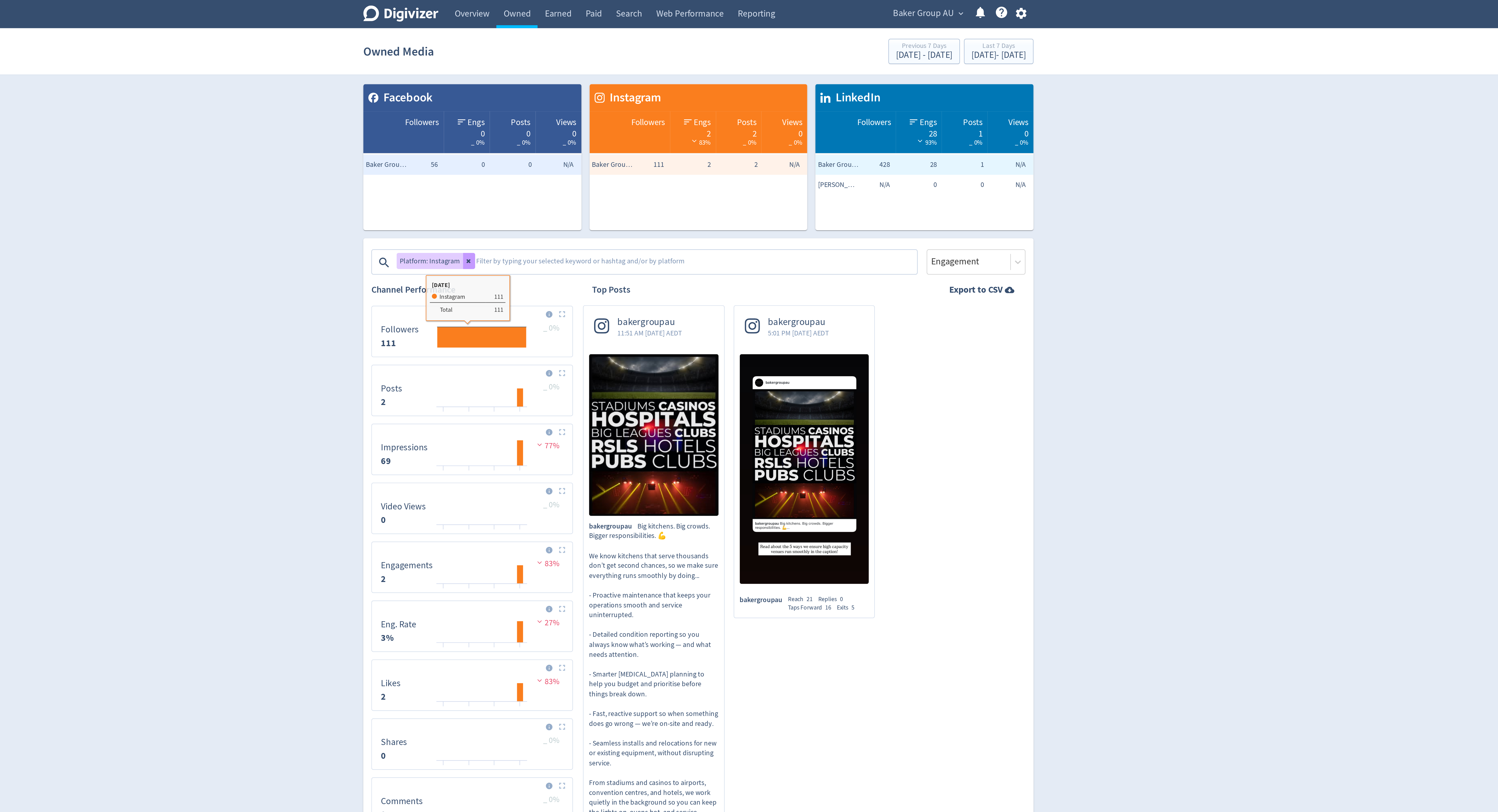
click at [632, 131] on icon at bounding box center [633, 131] width 3 height 3
